Goal: Navigation & Orientation: Find specific page/section

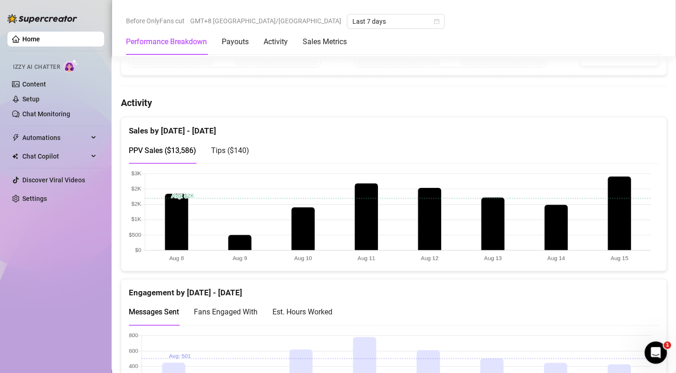
scroll to position [419, 0]
